Goal: Task Accomplishment & Management: Manage account settings

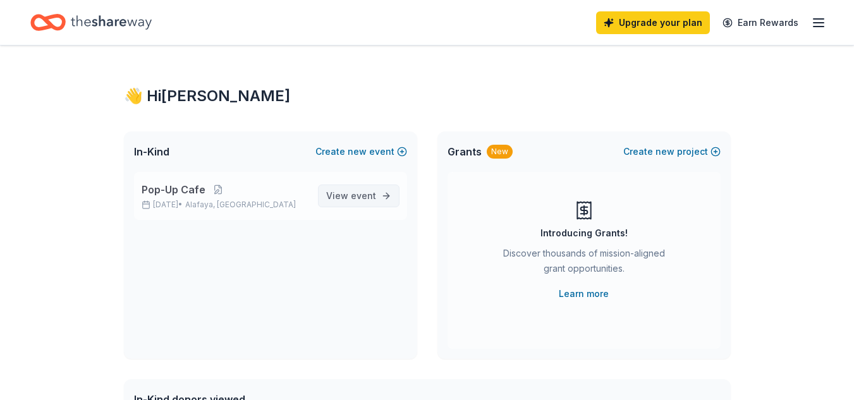
click at [348, 195] on span "View event" at bounding box center [351, 195] width 50 height 15
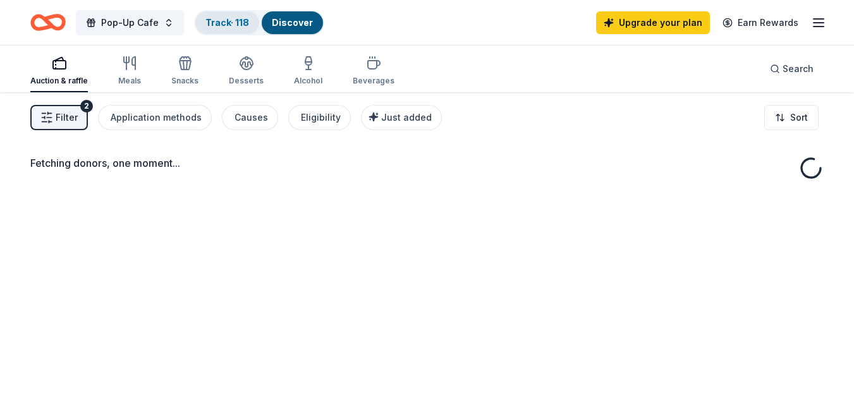
click at [233, 27] on link "Track · 118" at bounding box center [227, 22] width 44 height 11
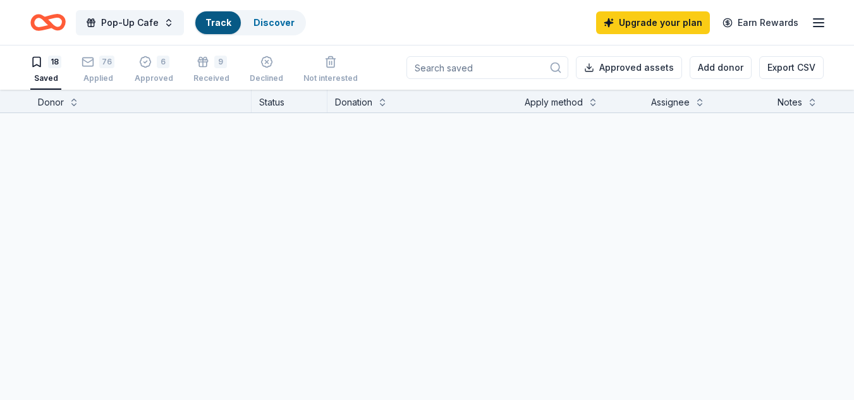
scroll to position [1, 0]
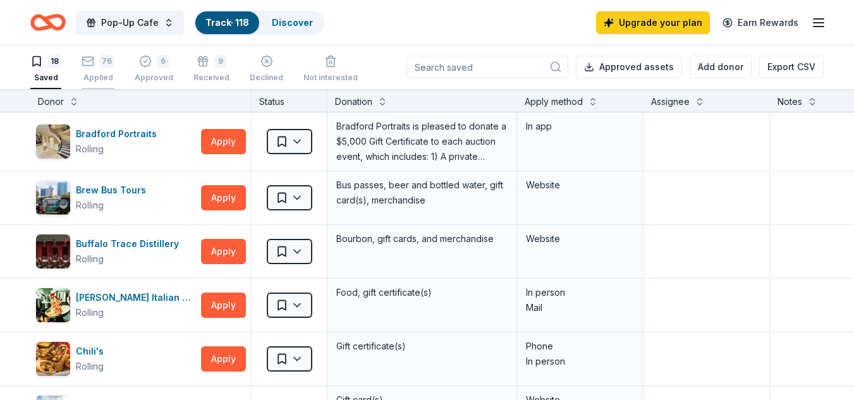
click at [93, 71] on div "76 Applied" at bounding box center [98, 69] width 33 height 28
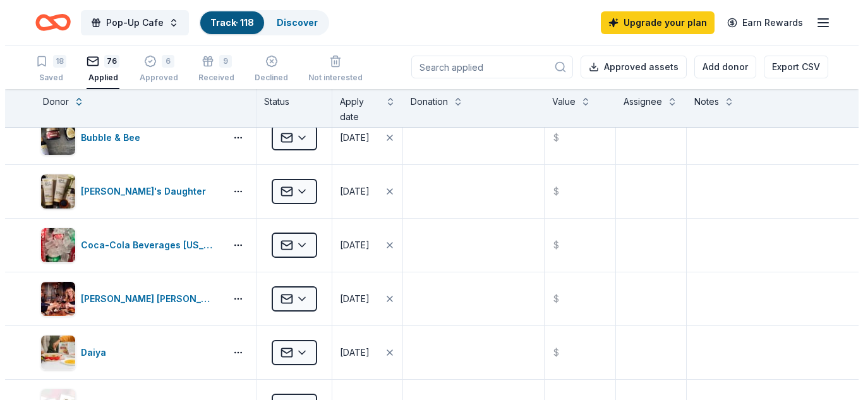
scroll to position [421, 0]
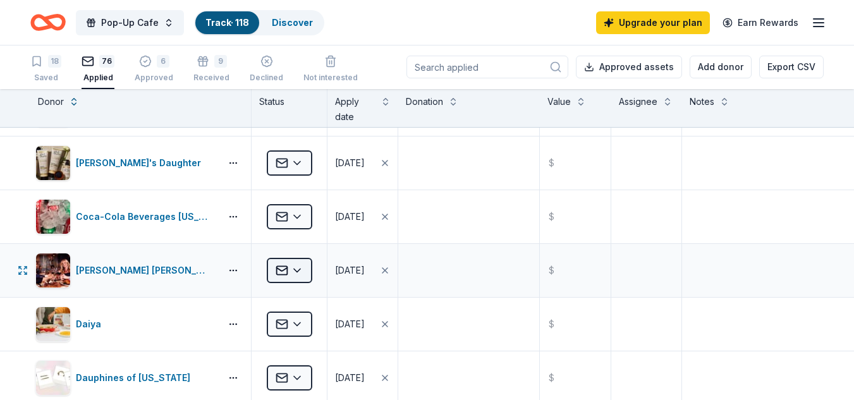
click at [298, 276] on html "Pop-Up Cafe Track · 118 Discover Upgrade your plan Earn Rewards 18 Saved 76 App…" at bounding box center [427, 199] width 854 height 400
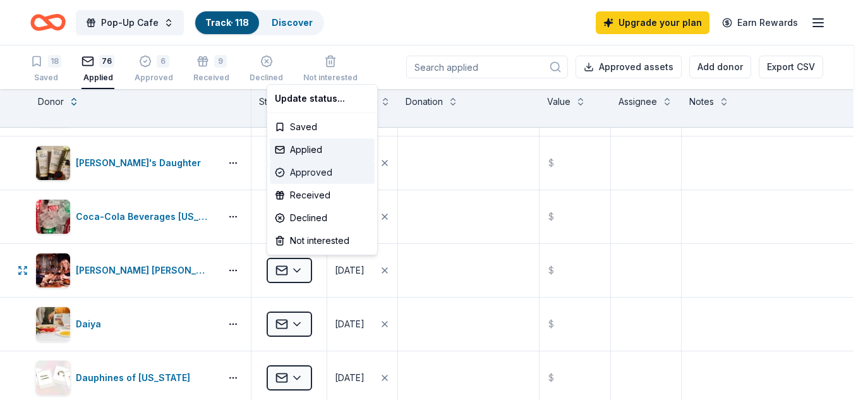
click at [314, 177] on div "Approved" at bounding box center [322, 172] width 105 height 23
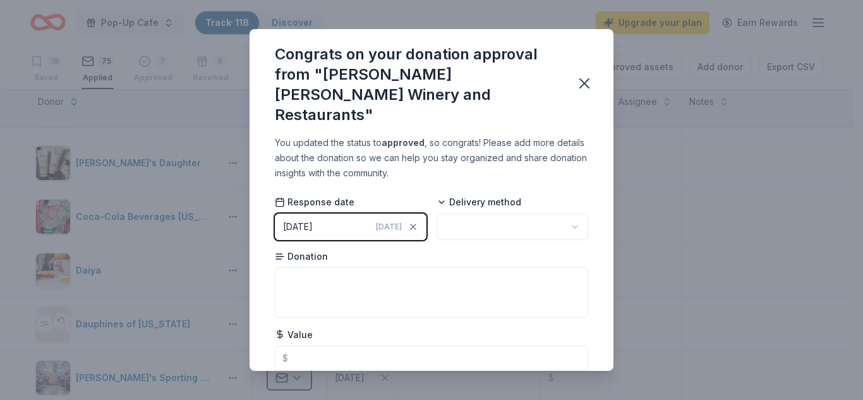
click at [360, 214] on button "[DATE] [DATE]" at bounding box center [351, 227] width 152 height 27
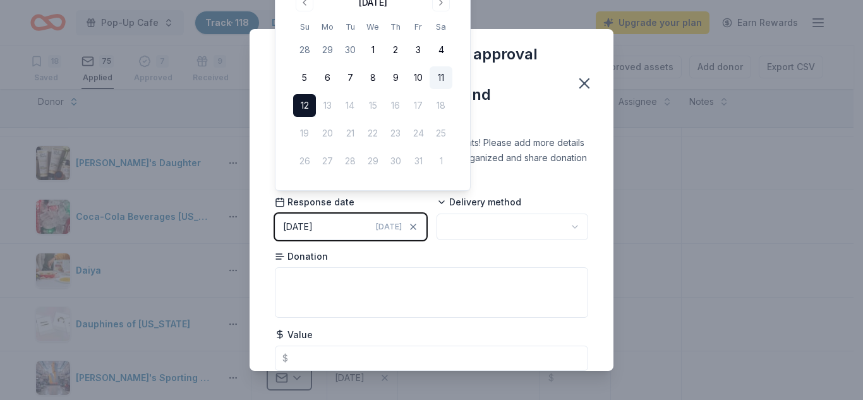
click at [438, 82] on button "11" at bounding box center [441, 77] width 23 height 23
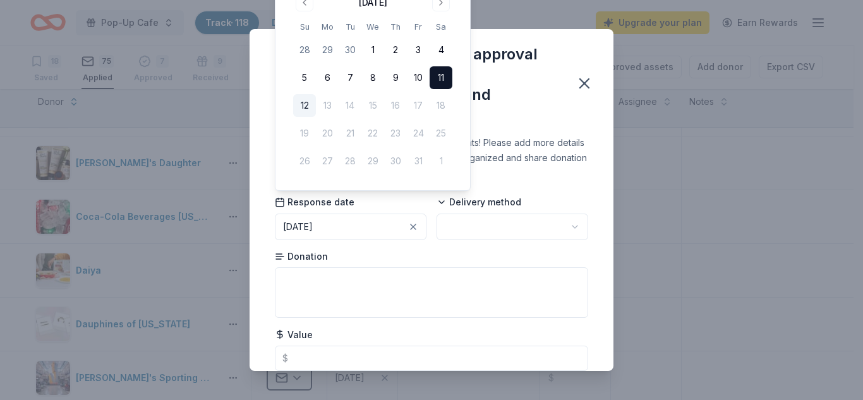
click at [516, 210] on html "Pop-Up Cafe Track · 118 Discover Upgrade your plan Earn Rewards 18 Saved 75 App…" at bounding box center [431, 199] width 863 height 400
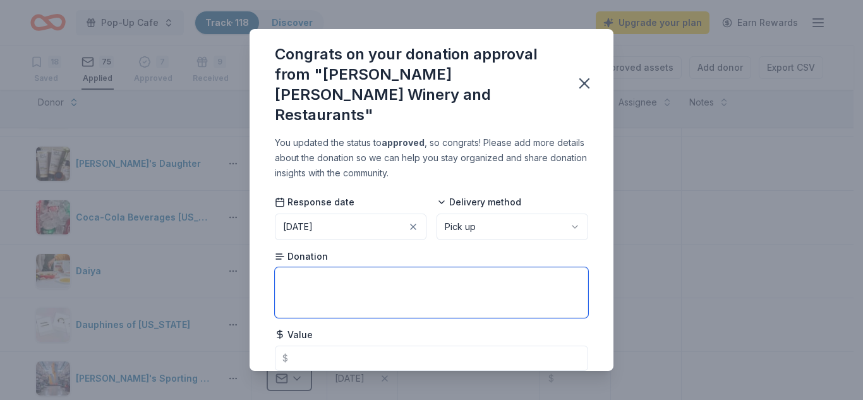
click at [431, 279] on textarea at bounding box center [432, 292] width 314 height 51
type textarea "Lux Tasting Package for 4"
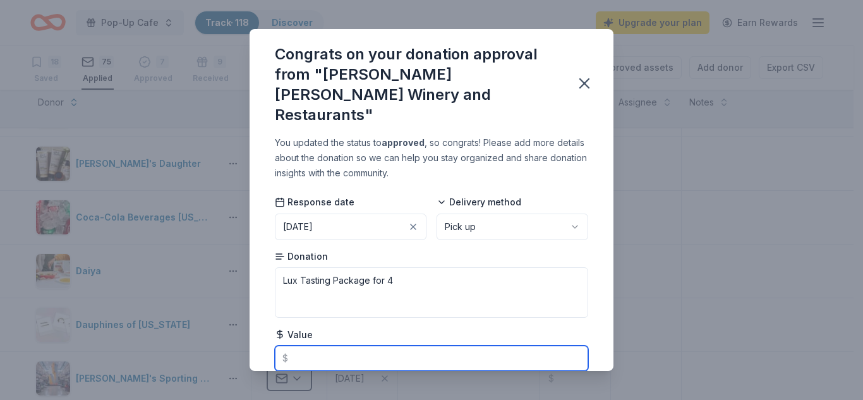
click at [382, 346] on input "text" at bounding box center [432, 358] width 314 height 25
type input "5"
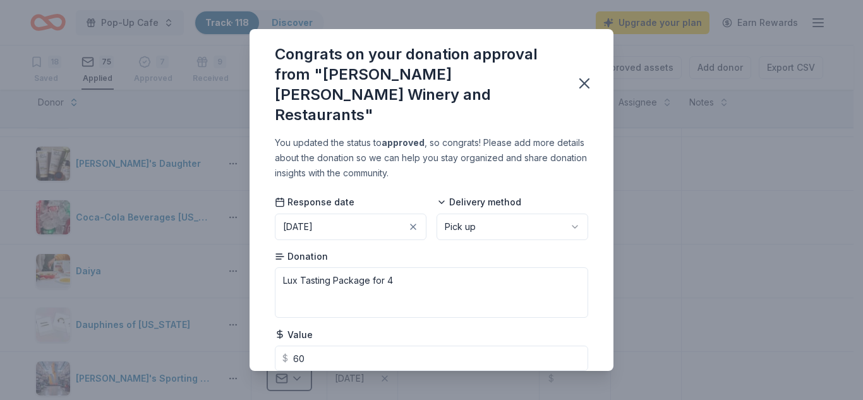
type input "60.00"
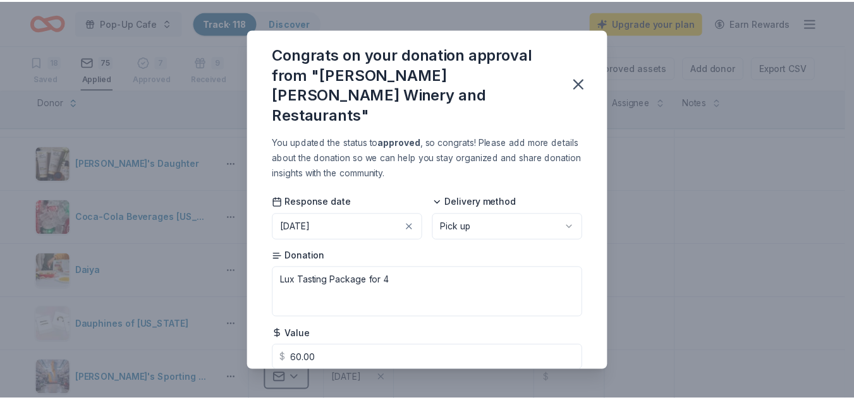
scroll to position [25, 0]
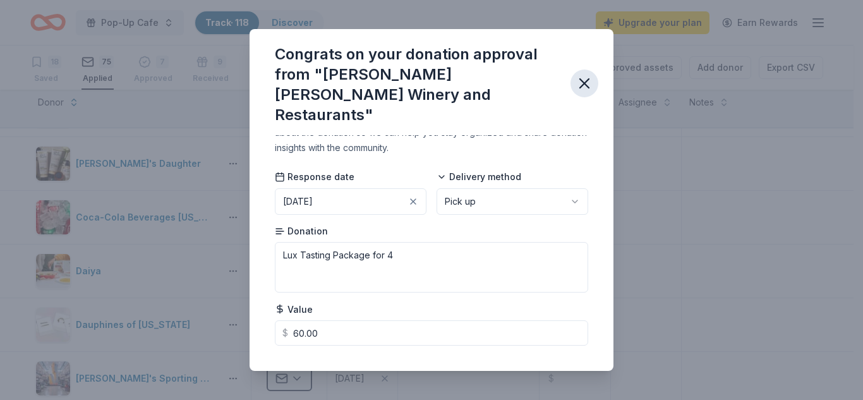
click at [585, 75] on icon "button" at bounding box center [585, 84] width 18 height 18
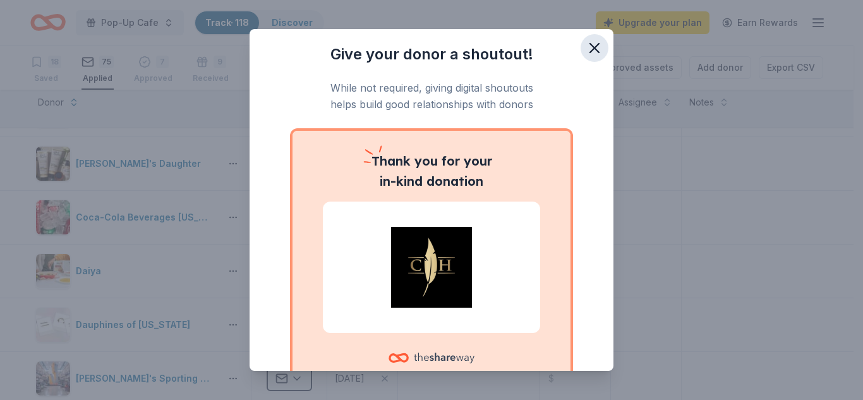
click at [590, 52] on icon "button" at bounding box center [594, 48] width 9 height 9
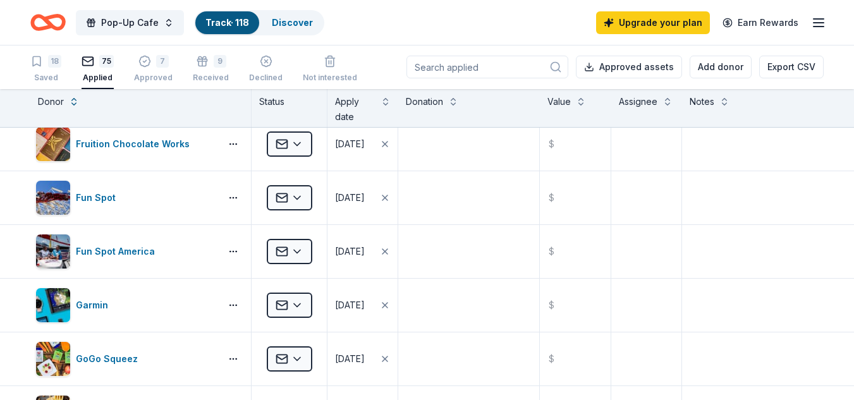
scroll to position [1271, 0]
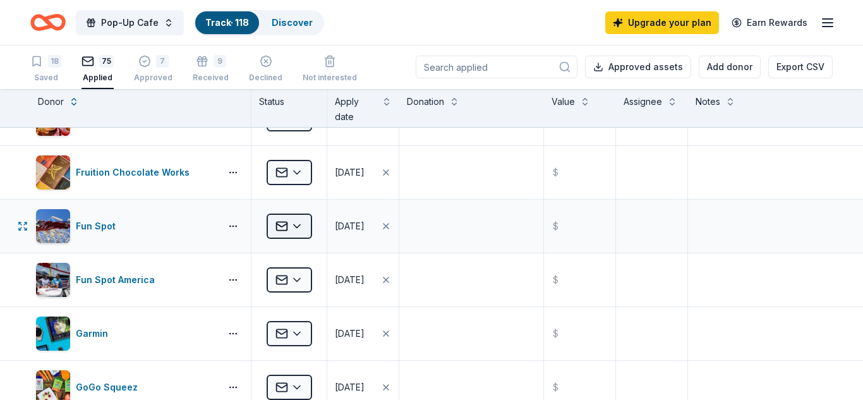
click at [299, 223] on html "Pop-Up Cafe Track · 118 Discover Upgrade your plan Earn Rewards 18 Saved 75 App…" at bounding box center [431, 199] width 863 height 400
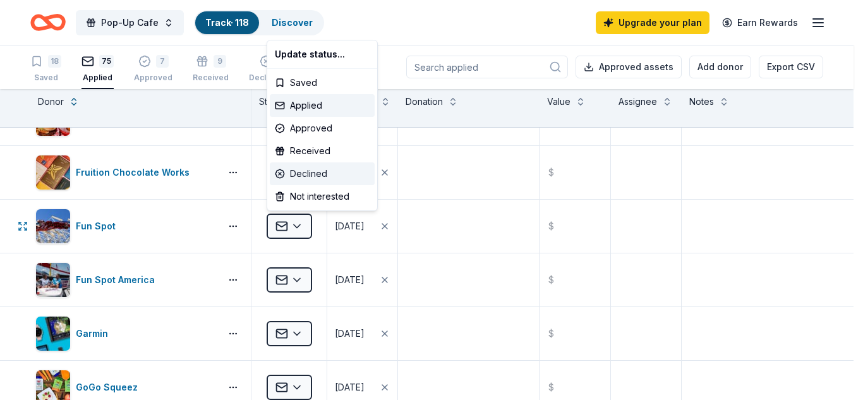
click at [296, 174] on div "Declined" at bounding box center [322, 173] width 105 height 23
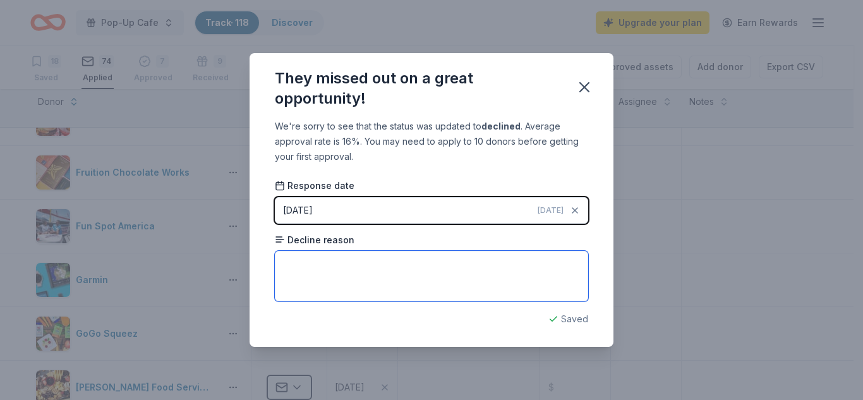
click at [345, 271] on textarea at bounding box center [432, 276] width 314 height 51
type textarea "Already donated to school"
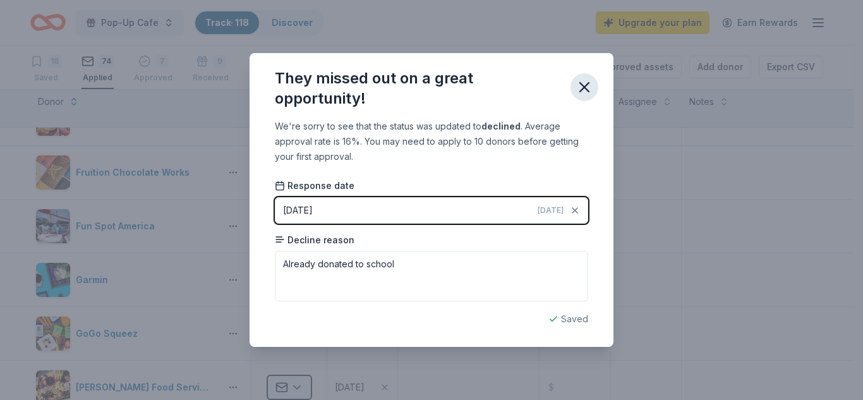
click at [587, 85] on icon "button" at bounding box center [584, 87] width 9 height 9
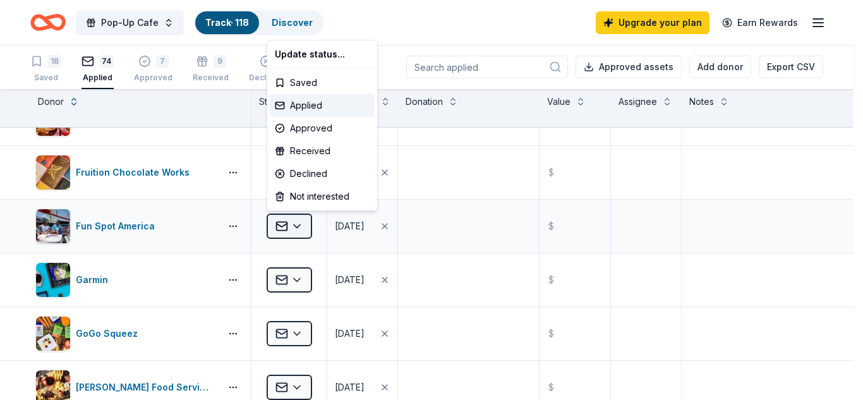
click at [296, 231] on html "Pop-Up Cafe Track · 118 Discover Upgrade your plan Earn Rewards 18 Saved 74 App…" at bounding box center [431, 199] width 863 height 400
click at [318, 168] on div "Declined" at bounding box center [322, 173] width 105 height 23
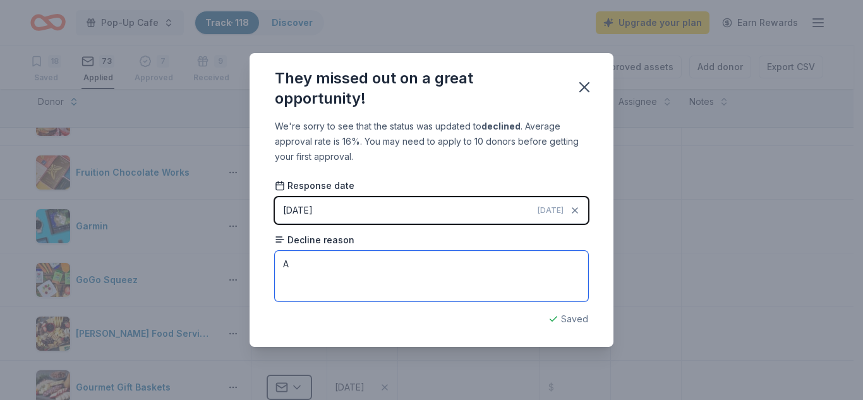
click at [379, 274] on textarea "A" at bounding box center [432, 276] width 314 height 51
type textarea "Already donated to school"
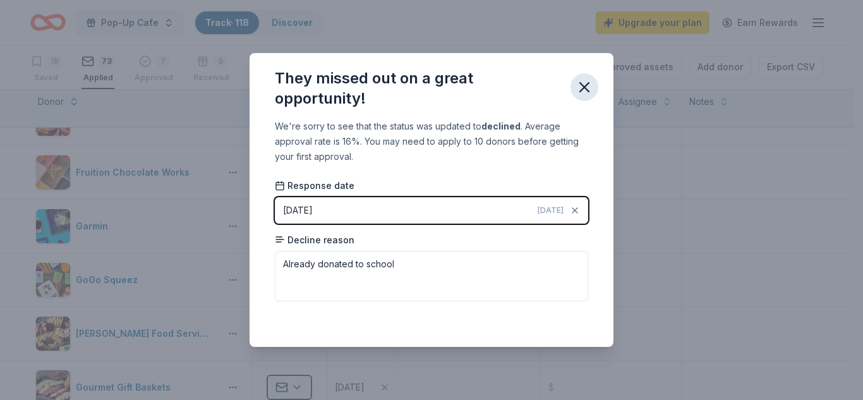
click at [585, 92] on icon "button" at bounding box center [585, 87] width 18 height 18
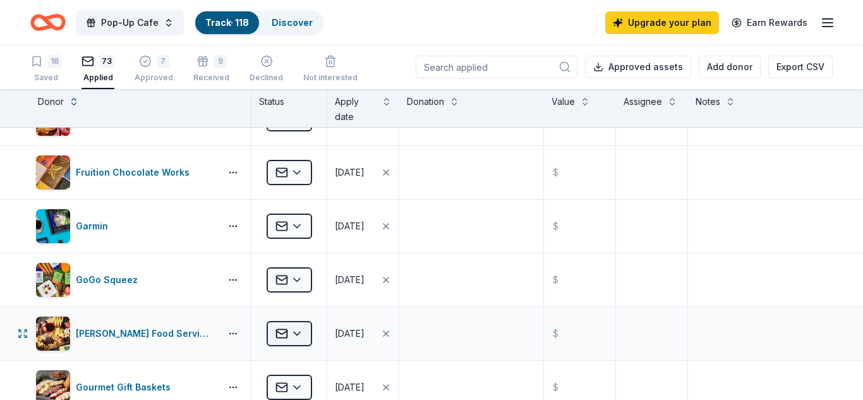
click at [295, 327] on html "Pop-Up Cafe Track · 118 Discover Upgrade your plan Earn Rewards 18 Saved 73 App…" at bounding box center [431, 199] width 863 height 400
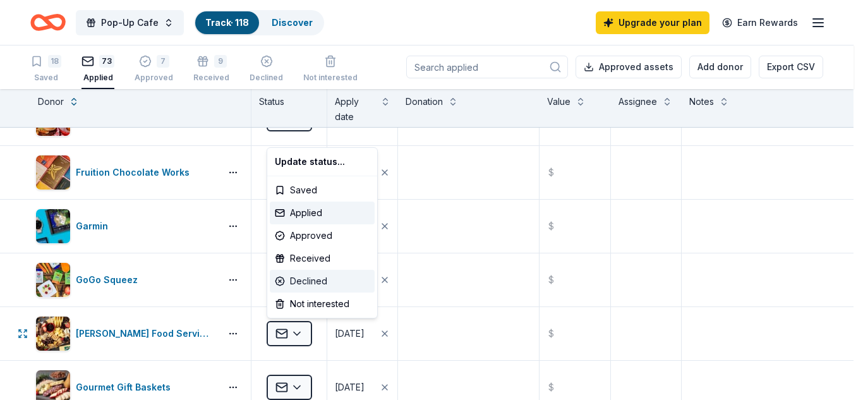
click at [316, 284] on div "Declined" at bounding box center [322, 281] width 105 height 23
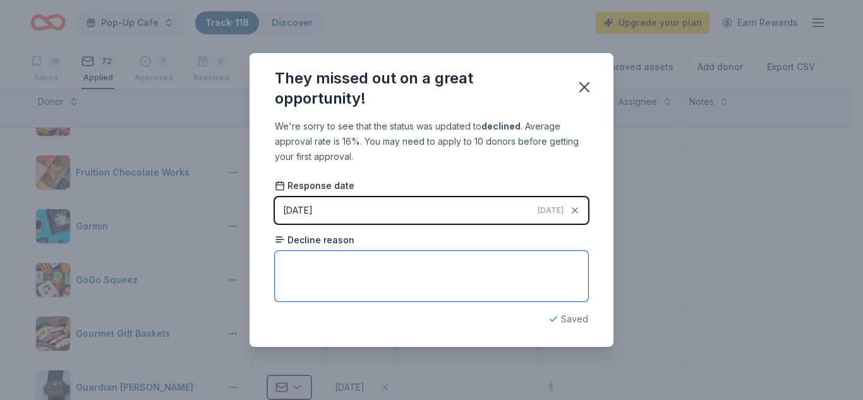
click at [405, 293] on textarea at bounding box center [432, 276] width 314 height 51
type textarea "Unable to donate at this time"
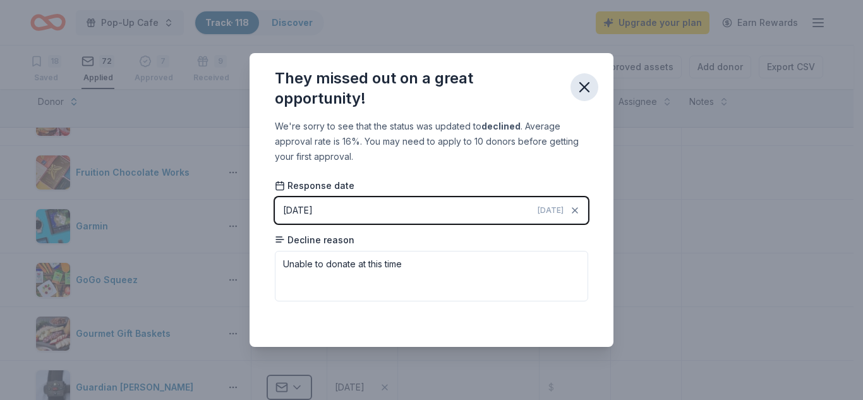
click at [582, 92] on icon "button" at bounding box center [585, 87] width 18 height 18
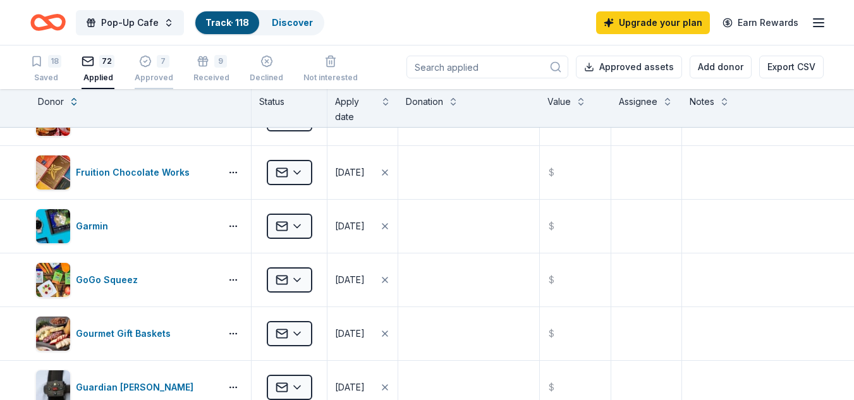
click at [138, 69] on div "7 Approved" at bounding box center [154, 62] width 39 height 28
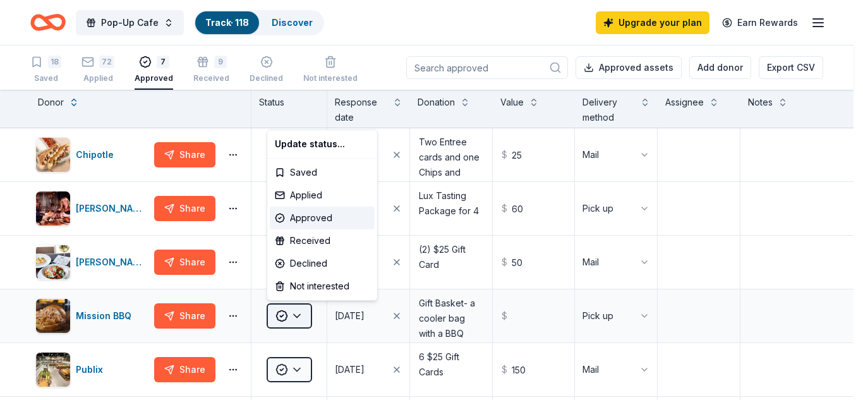
click at [306, 312] on html "Pop-Up Cafe Track · 118 Discover Upgrade your plan Earn Rewards 18 Saved 72 App…" at bounding box center [431, 200] width 863 height 400
click at [309, 241] on div "Received" at bounding box center [322, 240] width 105 height 23
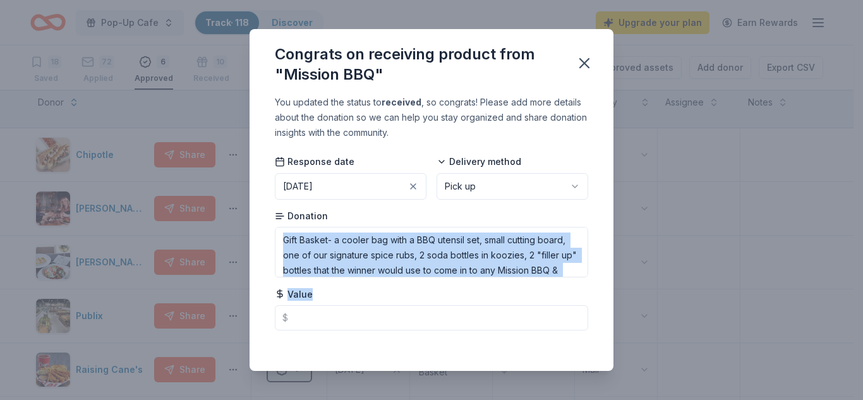
drag, startPoint x: 863, startPoint y: 208, endPoint x: 863, endPoint y: 303, distance: 95.4
click at [853, 303] on div "Congrats on receiving product from "Mission BBQ" You updated the status to rece…" at bounding box center [431, 200] width 863 height 400
click at [588, 65] on icon "button" at bounding box center [585, 63] width 18 height 18
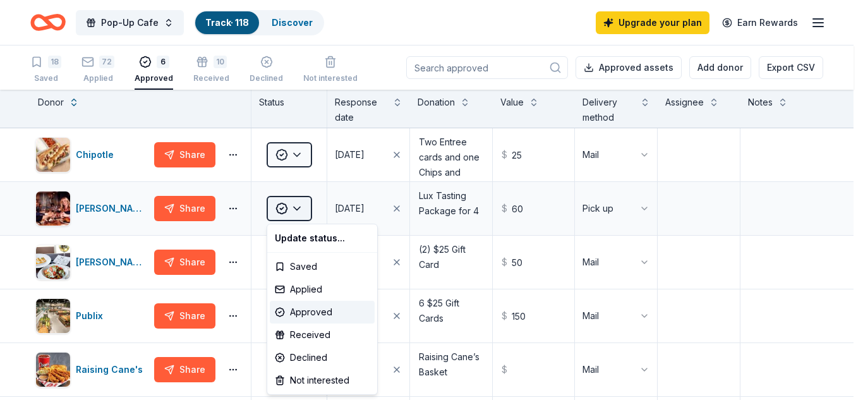
click at [306, 207] on html "Pop-Up Cafe Track · 118 Discover Upgrade your plan Earn Rewards 18 Saved 72 App…" at bounding box center [431, 200] width 863 height 400
click at [320, 340] on div "Received" at bounding box center [322, 335] width 105 height 23
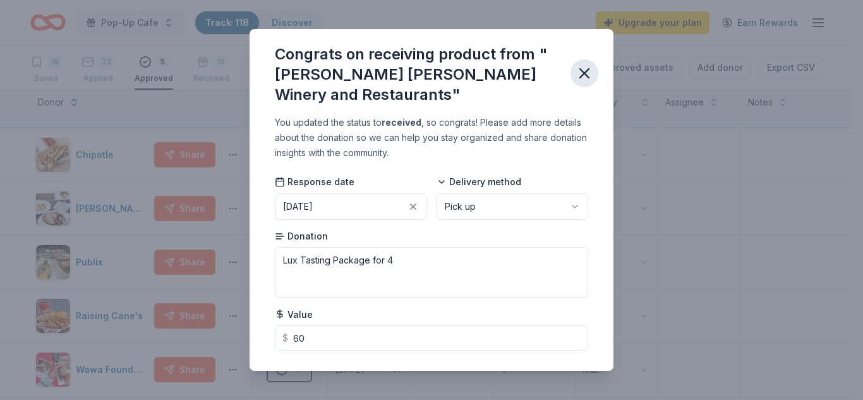
click at [582, 77] on icon "button" at bounding box center [584, 73] width 9 height 9
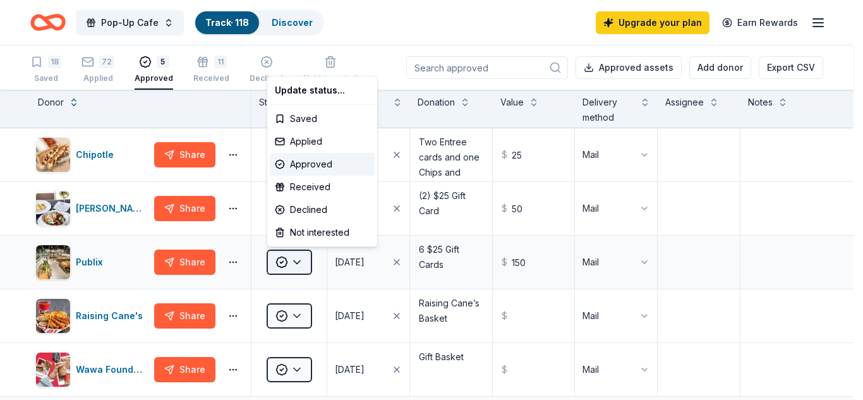
click at [308, 262] on html "Pop-Up Cafe Track · 118 Discover Upgrade your plan Earn Rewards 18 Saved 72 App…" at bounding box center [431, 200] width 863 height 400
click at [308, 190] on div "Received" at bounding box center [322, 187] width 105 height 23
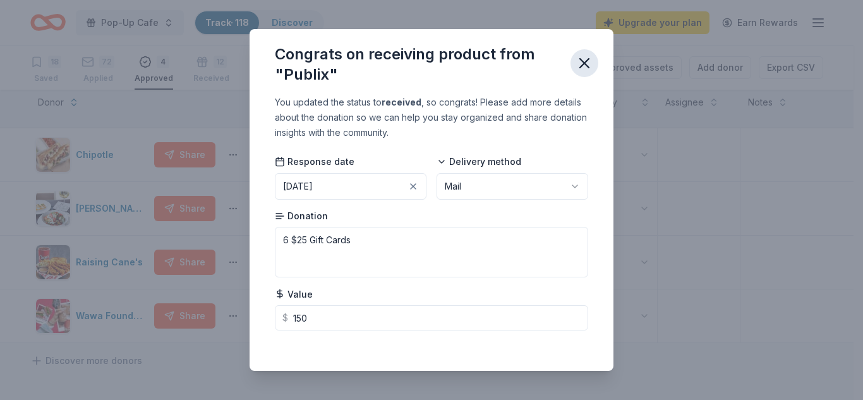
click at [582, 65] on icon "button" at bounding box center [585, 63] width 18 height 18
